Goal: Navigation & Orientation: Understand site structure

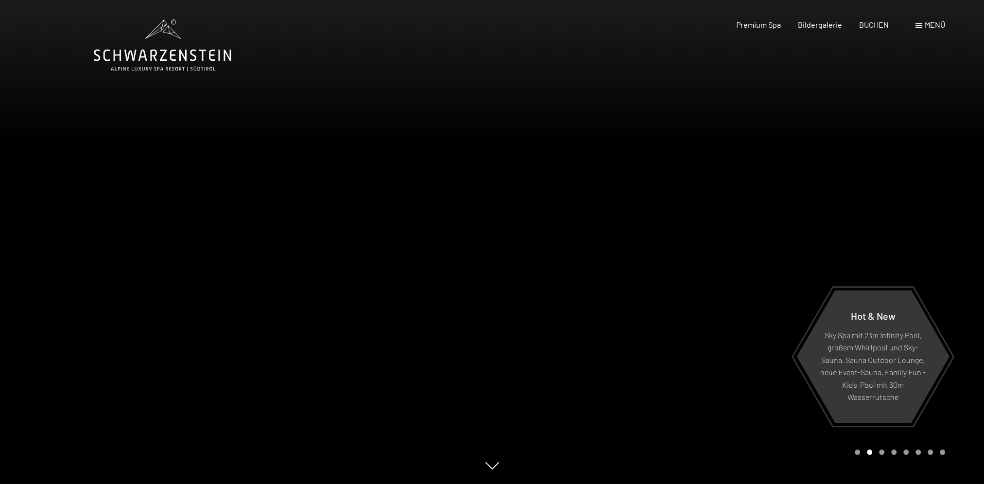
click at [547, 387] on div at bounding box center [738, 242] width 492 height 484
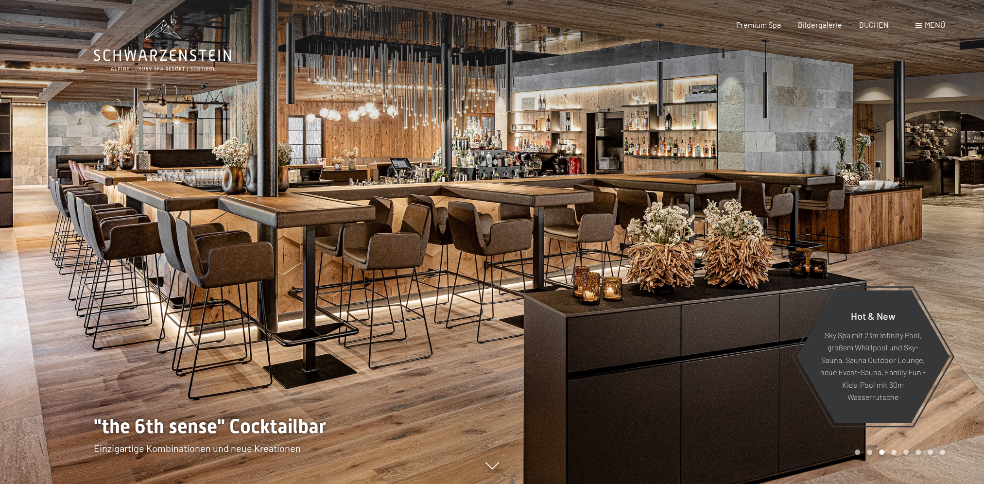
click at [613, 264] on div at bounding box center [738, 242] width 492 height 484
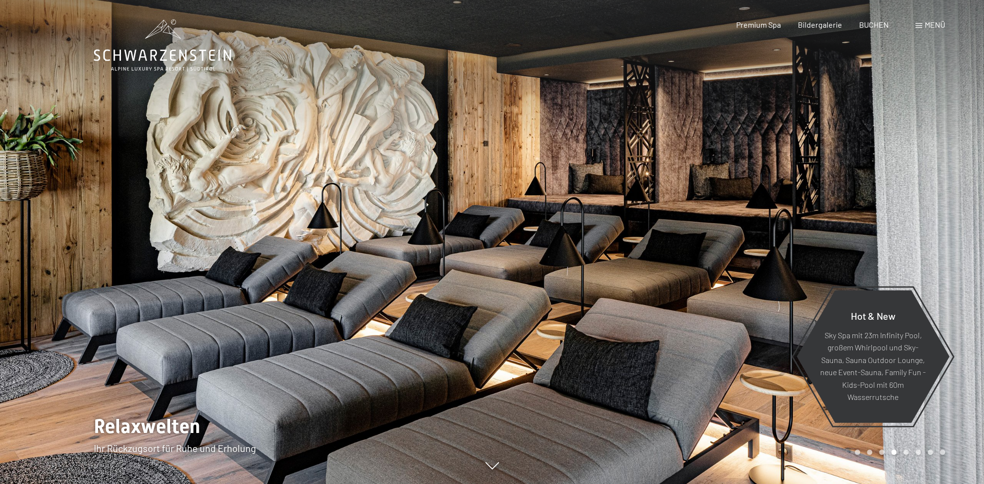
click at [624, 245] on div at bounding box center [738, 242] width 492 height 484
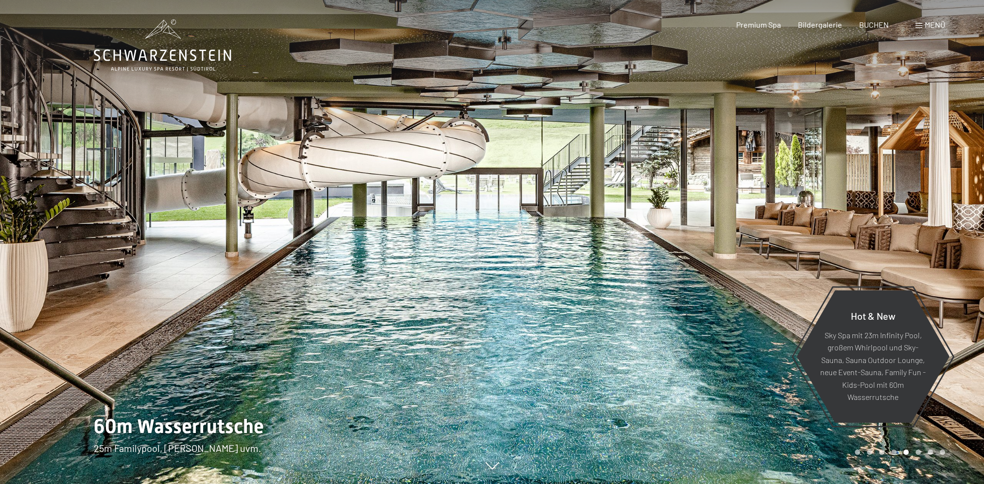
click at [727, 218] on div at bounding box center [738, 242] width 492 height 484
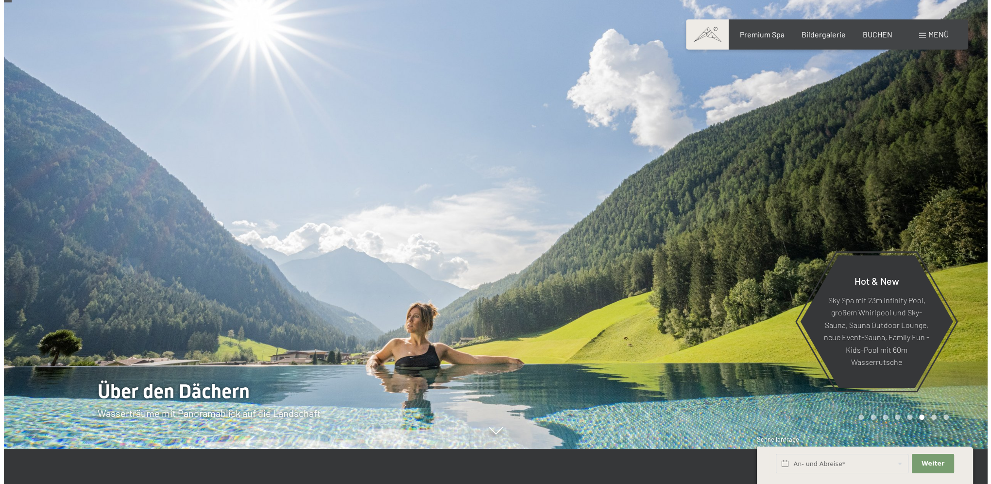
scroll to position [49, 0]
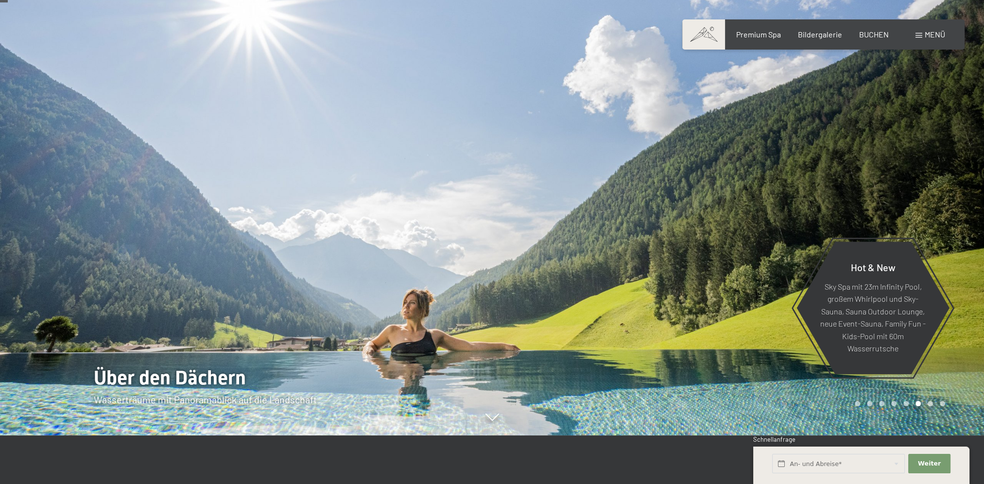
click at [666, 247] on div at bounding box center [738, 193] width 492 height 484
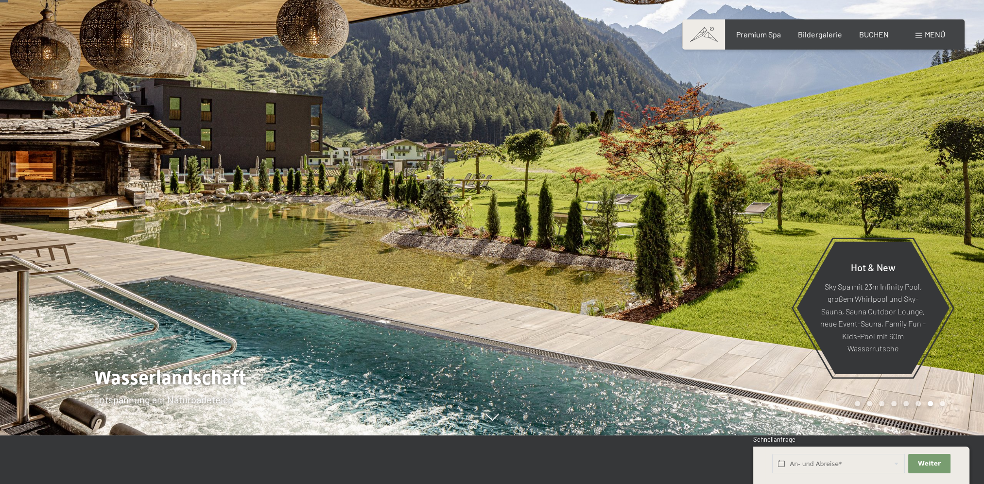
click at [666, 247] on div at bounding box center [738, 193] width 492 height 484
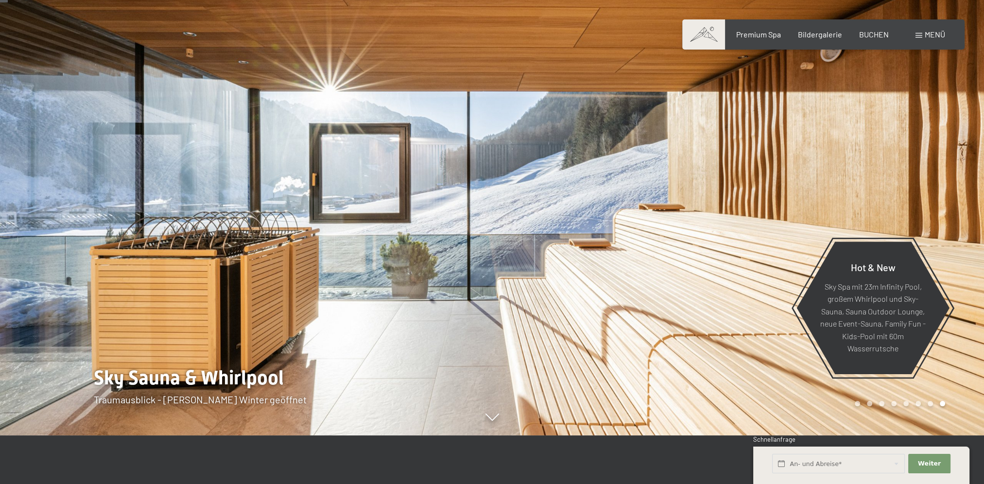
click at [674, 216] on div at bounding box center [738, 193] width 492 height 484
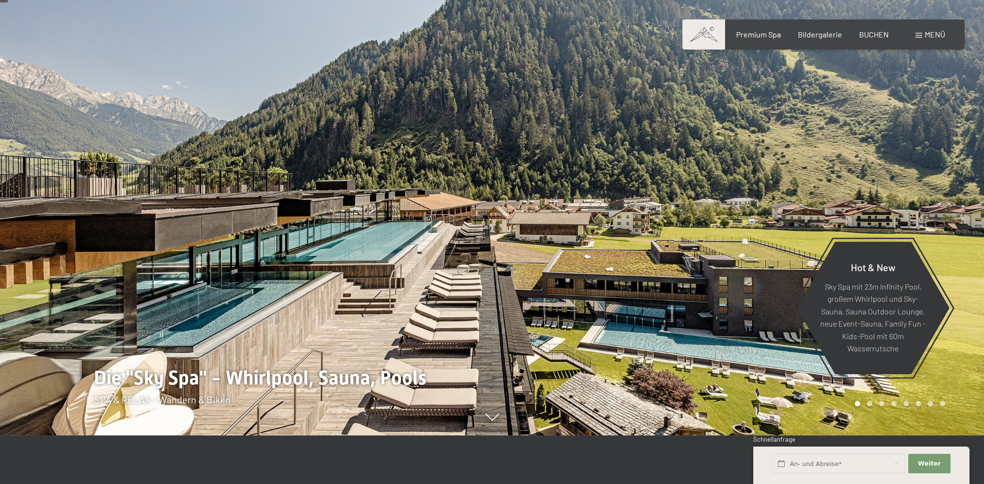
click at [674, 213] on div at bounding box center [738, 193] width 492 height 484
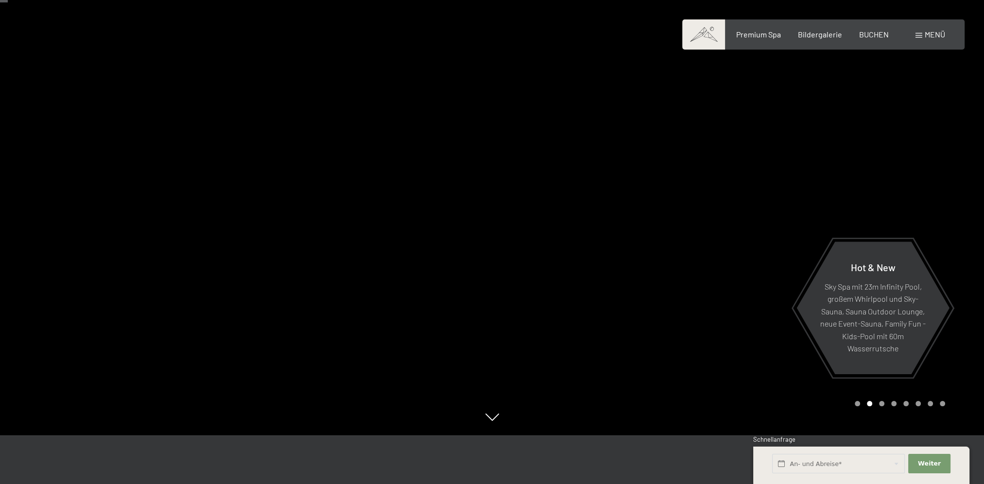
click at [939, 39] on div "Menü" at bounding box center [931, 34] width 30 height 11
